Goal: Transaction & Acquisition: Purchase product/service

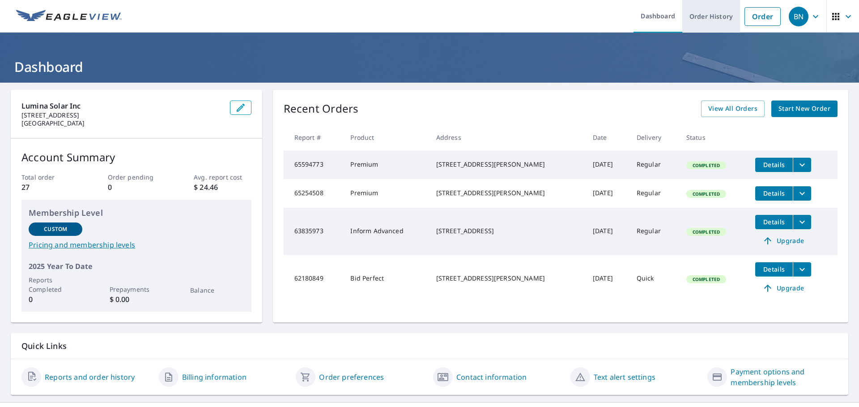
click at [703, 21] on link "Order History" at bounding box center [711, 16] width 58 height 33
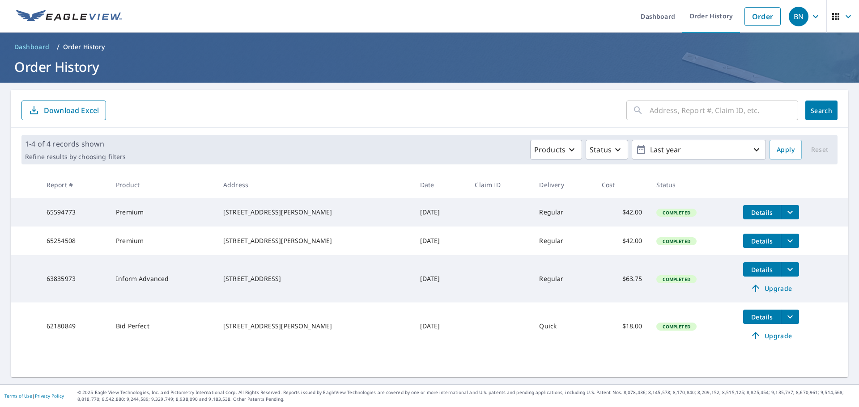
click at [718, 111] on input "text" at bounding box center [723, 110] width 148 height 25
type input "[STREET_ADDRESS]"
click button "Search" at bounding box center [821, 111] width 32 height 20
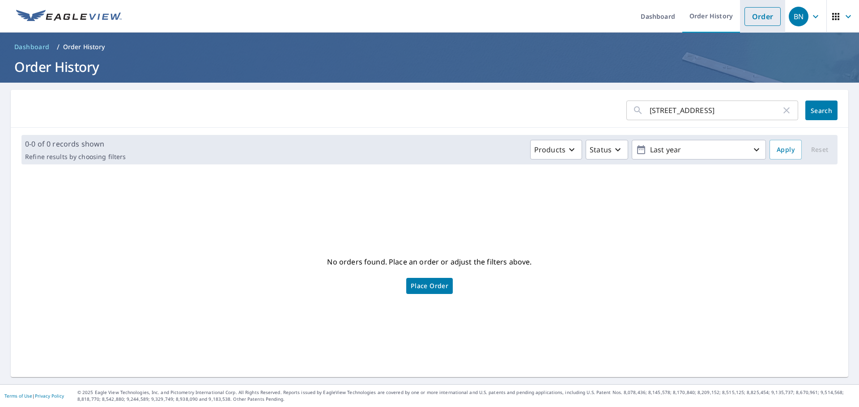
click at [754, 17] on link "Order" at bounding box center [762, 16] width 36 height 19
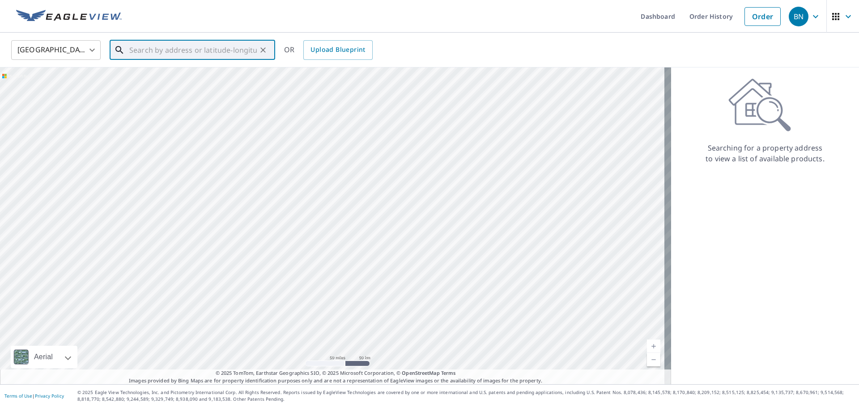
click at [176, 49] on input "text" at bounding box center [192, 50] width 127 height 25
click at [162, 74] on span "[STREET_ADDRESS]" at bounding box center [197, 76] width 140 height 11
type input "[STREET_ADDRESS]"
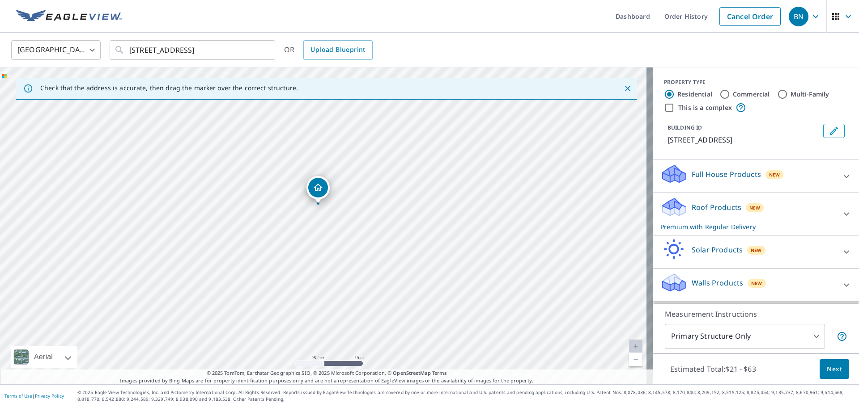
click at [828, 374] on span "Next" at bounding box center [834, 369] width 15 height 11
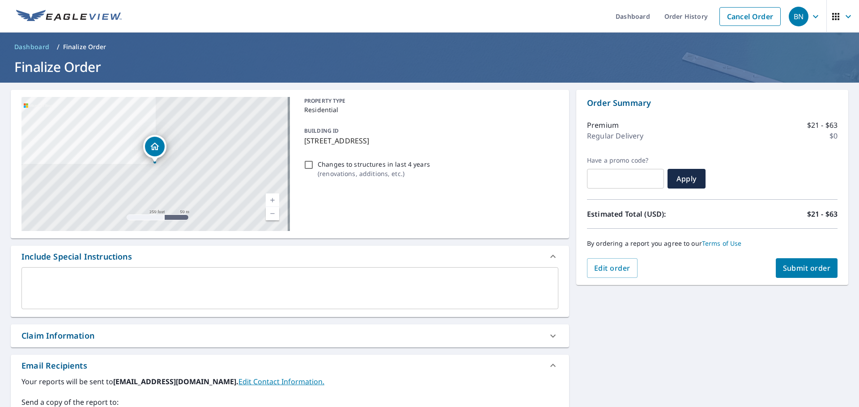
click at [798, 271] on span "Submit order" at bounding box center [807, 268] width 48 height 10
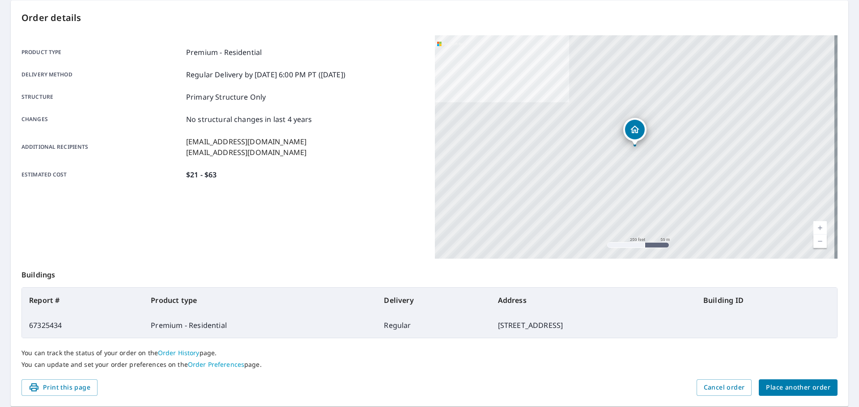
scroll to position [119, 0]
